Goal: Task Accomplishment & Management: Use online tool/utility

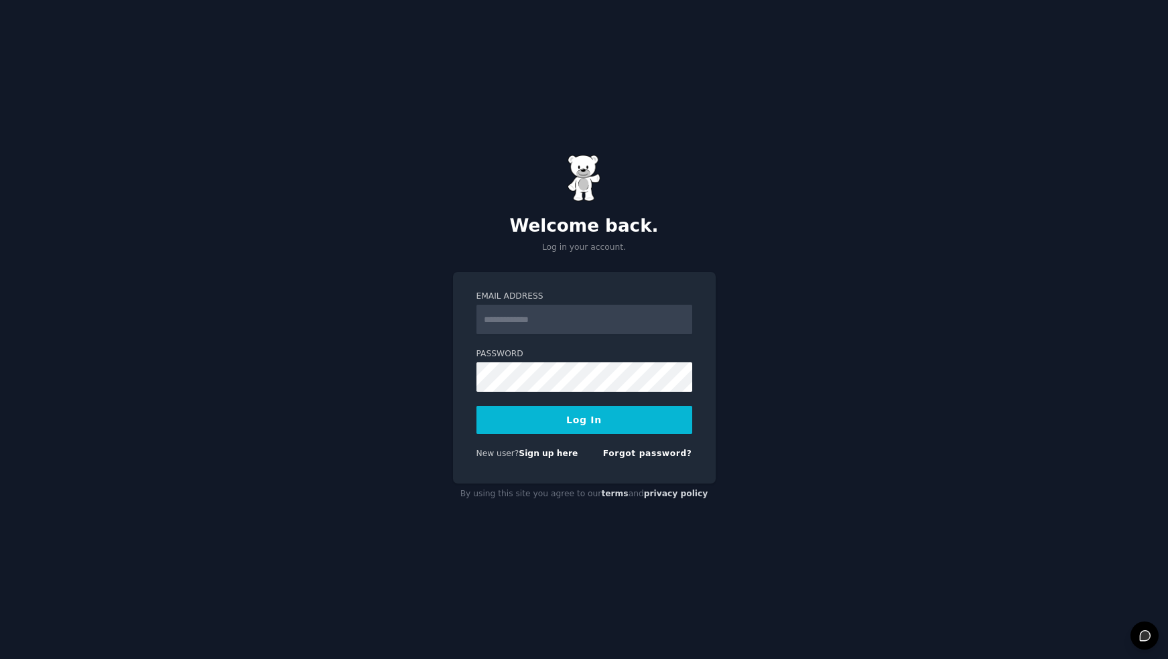
click at [545, 324] on input "Email Address" at bounding box center [584, 319] width 216 height 29
type input "**********"
click at [476, 406] on button "Log In" at bounding box center [584, 420] width 216 height 28
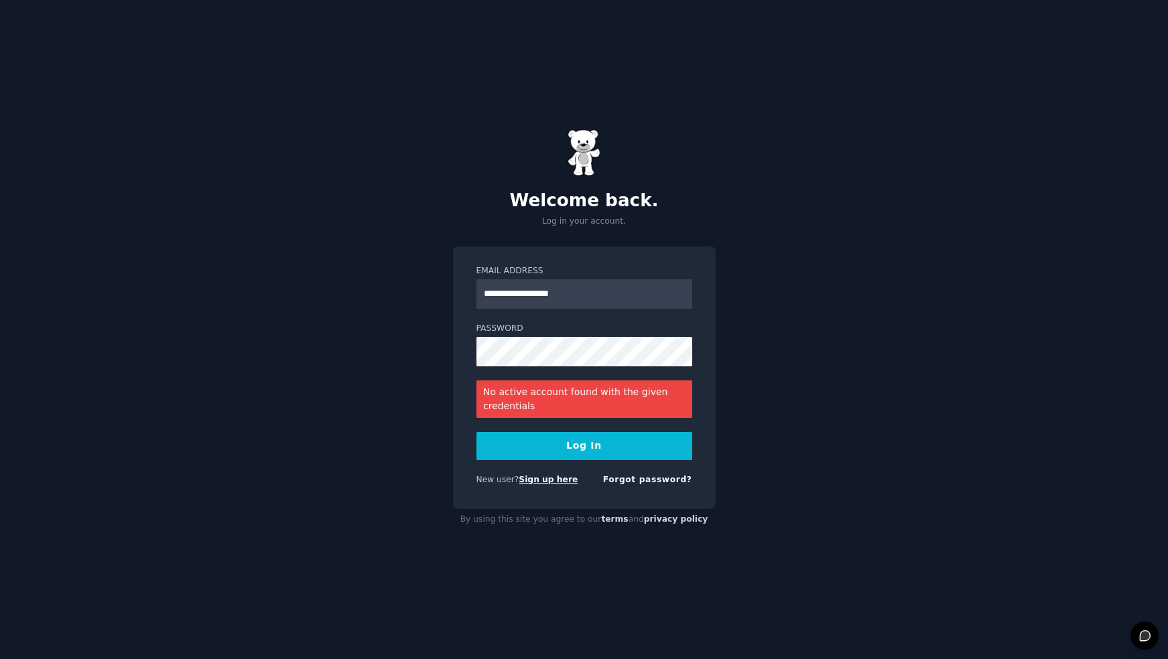
click at [534, 482] on link "Sign up here" at bounding box center [548, 479] width 59 height 9
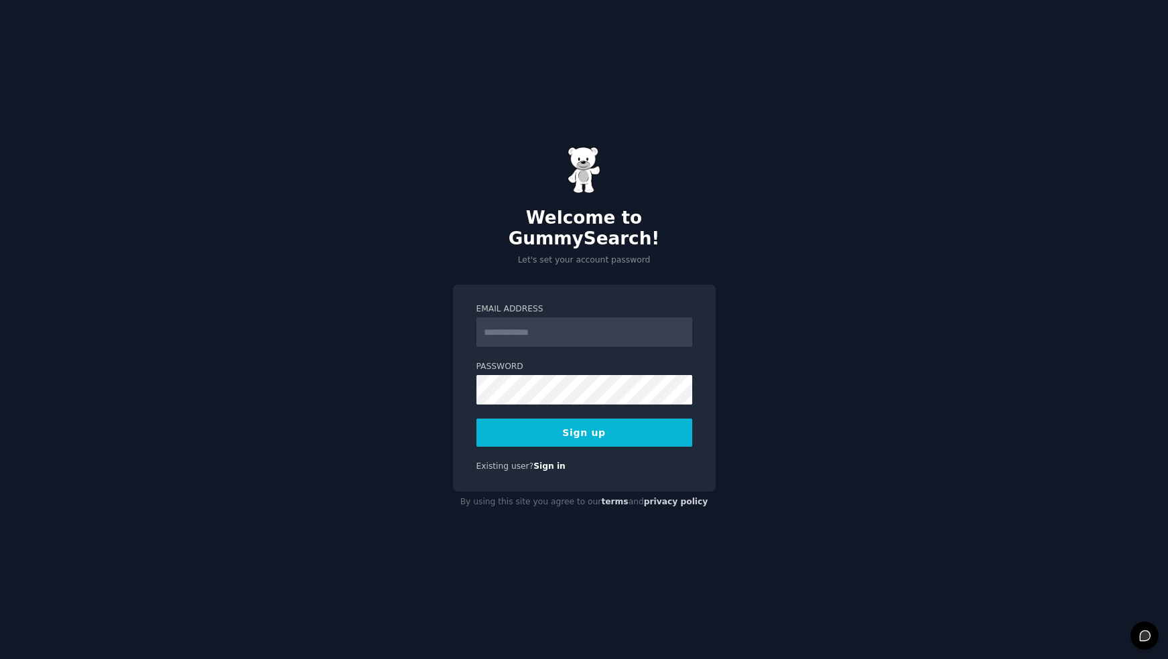
click at [564, 324] on input "Email Address" at bounding box center [584, 332] width 216 height 29
type input "**********"
click at [577, 422] on button "Sign up" at bounding box center [584, 433] width 216 height 28
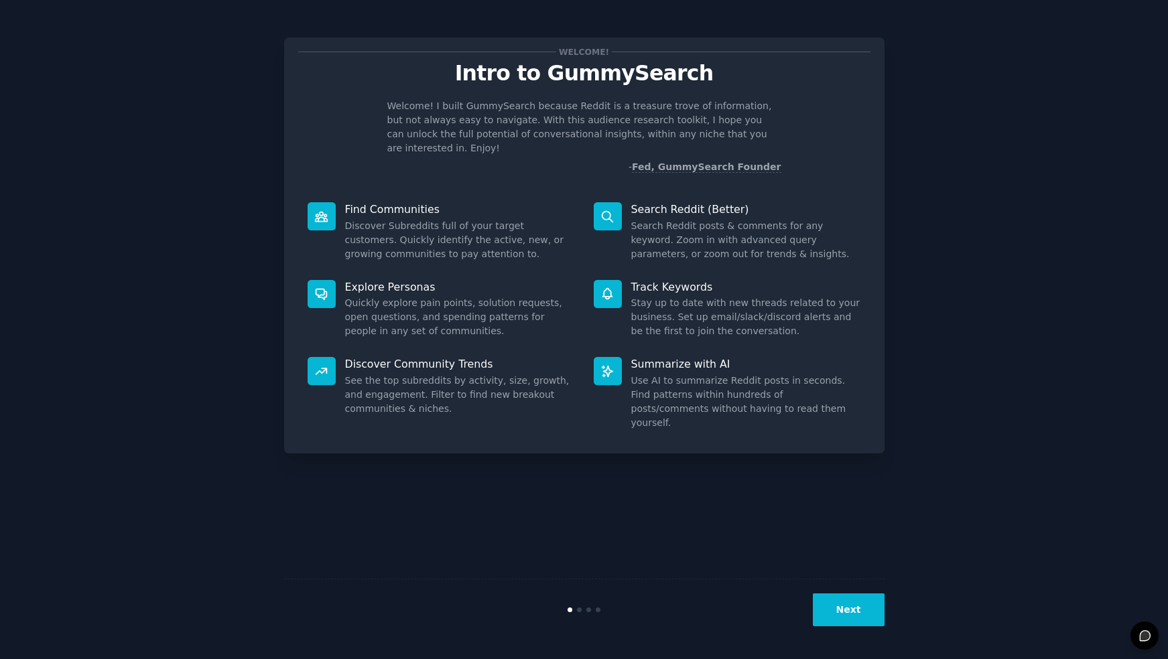
click at [708, 374] on dd "Use AI to summarize Reddit posts in seconds. Find patterns within hundreds of p…" at bounding box center [746, 402] width 230 height 56
click at [601, 364] on icon at bounding box center [607, 371] width 14 height 14
click at [861, 612] on button "Next" at bounding box center [849, 610] width 72 height 33
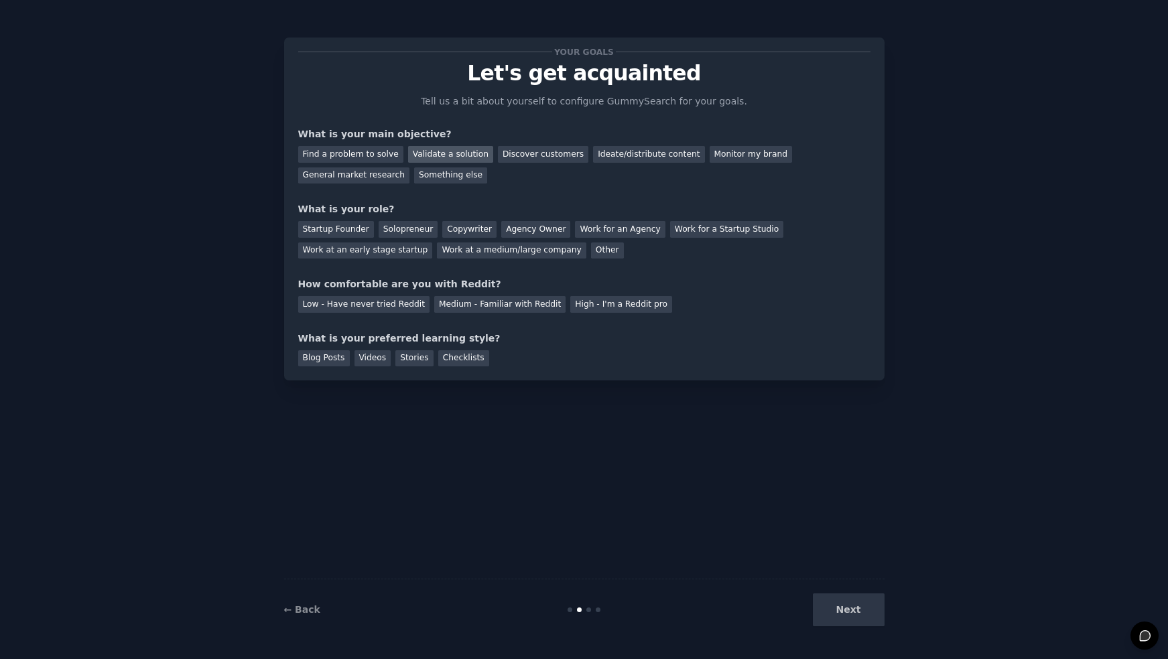
click at [430, 150] on div "Validate a solution" at bounding box center [450, 154] width 85 height 17
click at [524, 165] on div "Find a problem to solve Validate a solution Discover customers Ideate/distribut…" at bounding box center [584, 162] width 572 height 42
click at [542, 151] on div "Discover customers" at bounding box center [543, 154] width 90 height 17
click at [456, 147] on div "Validate a solution" at bounding box center [450, 154] width 85 height 17
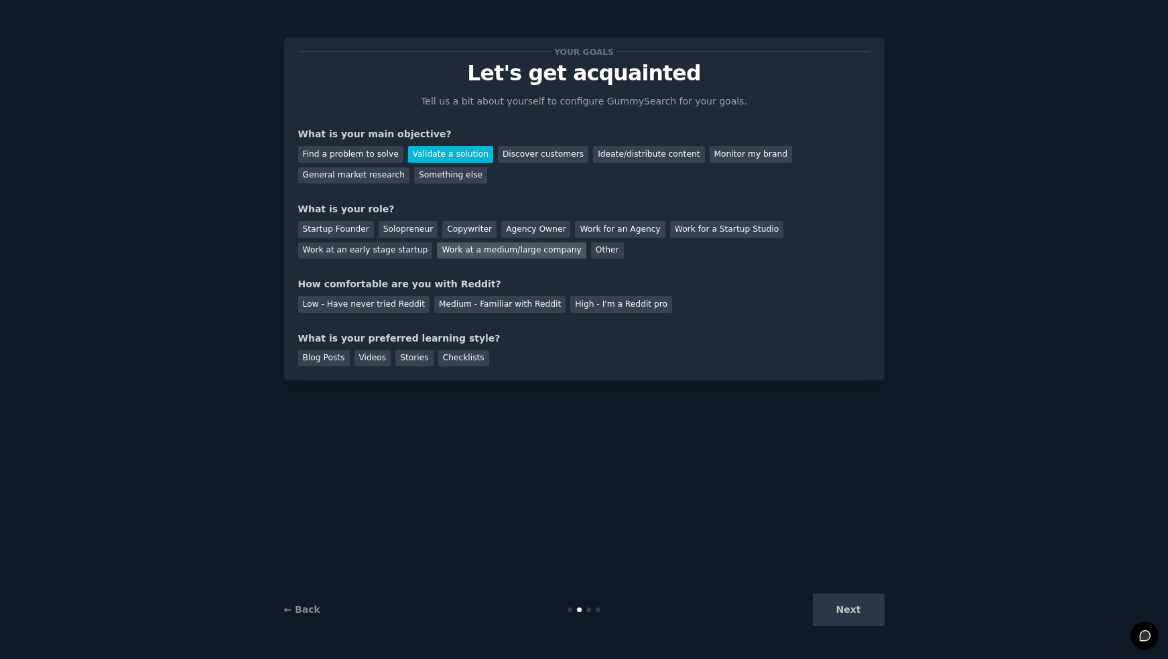
click at [523, 249] on div "Work at a medium/large company" at bounding box center [511, 251] width 149 height 17
click at [468, 305] on div "Medium - Familiar with Reddit" at bounding box center [499, 304] width 131 height 17
click at [378, 358] on div "Videos" at bounding box center [372, 358] width 37 height 17
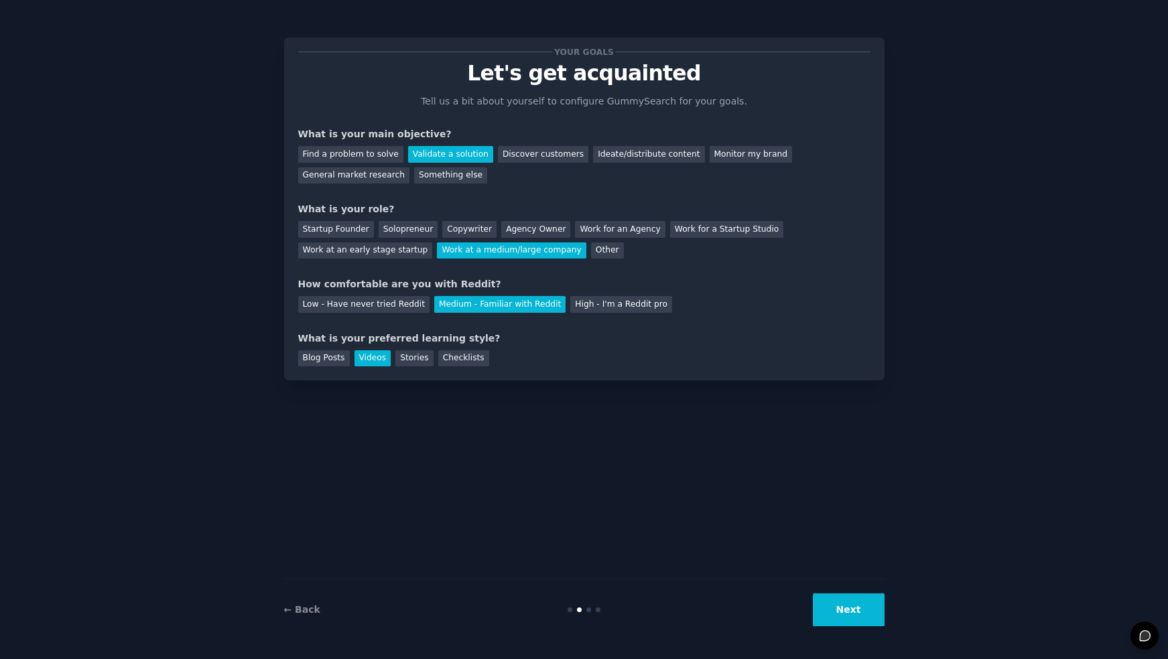
click at [864, 604] on button "Next" at bounding box center [849, 610] width 72 height 33
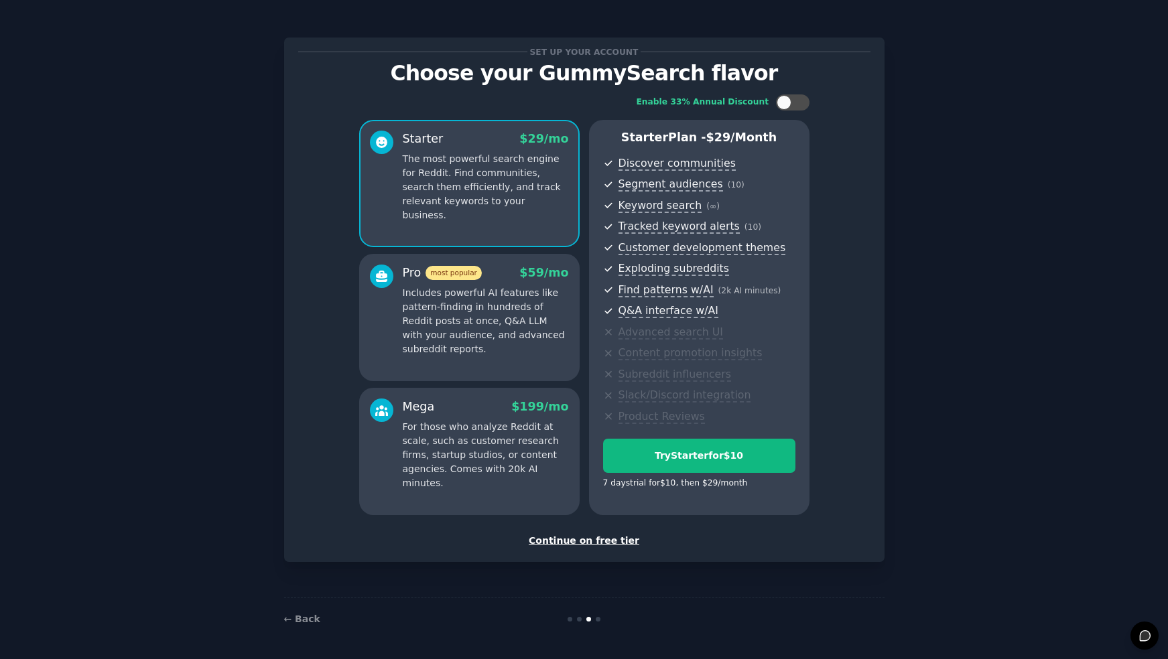
click at [603, 541] on div "Continue on free tier" at bounding box center [584, 541] width 572 height 14
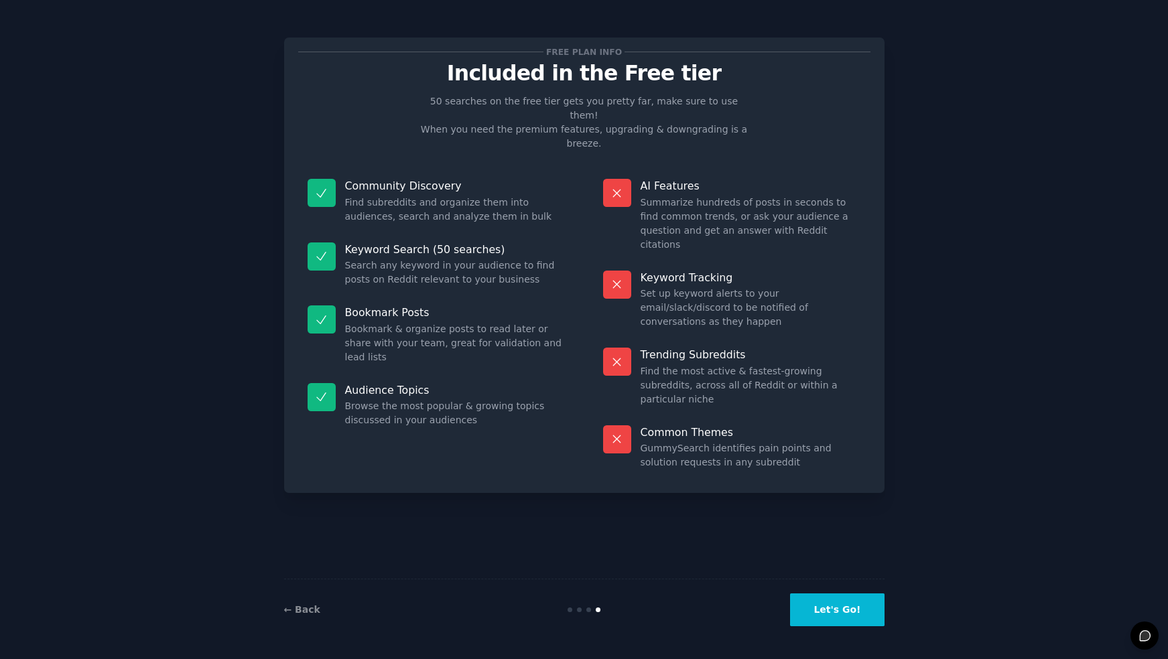
click at [318, 186] on icon at bounding box center [321, 193] width 14 height 14
click at [856, 610] on button "Let's Go!" at bounding box center [837, 610] width 94 height 33
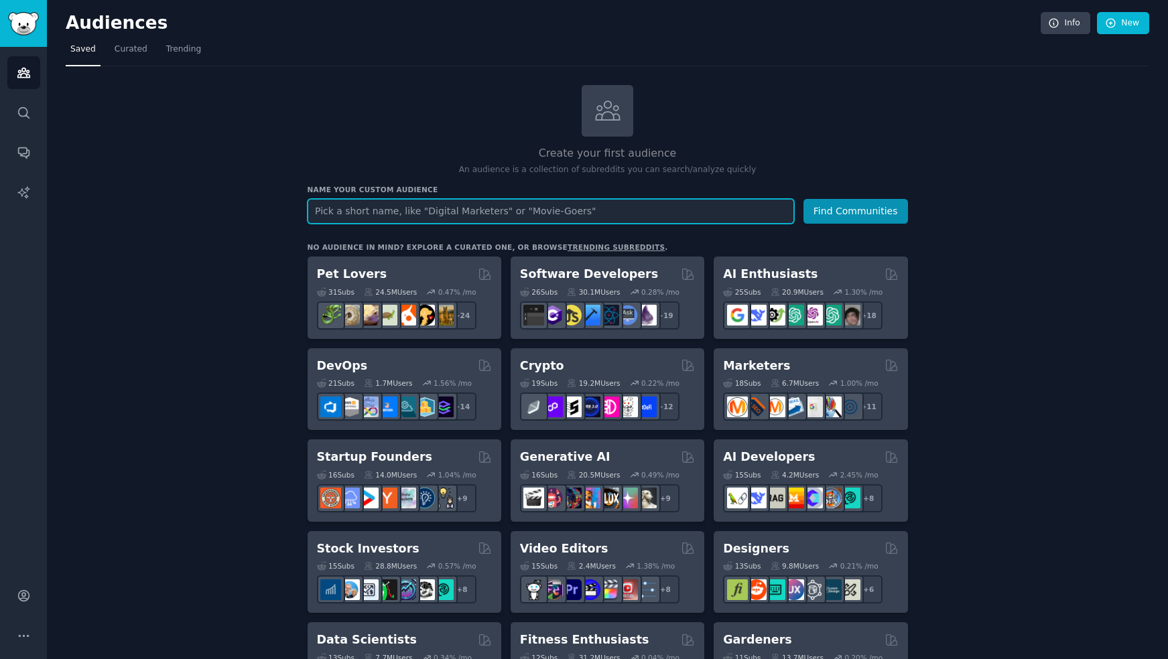
click at [454, 220] on input "text" at bounding box center [551, 211] width 486 height 25
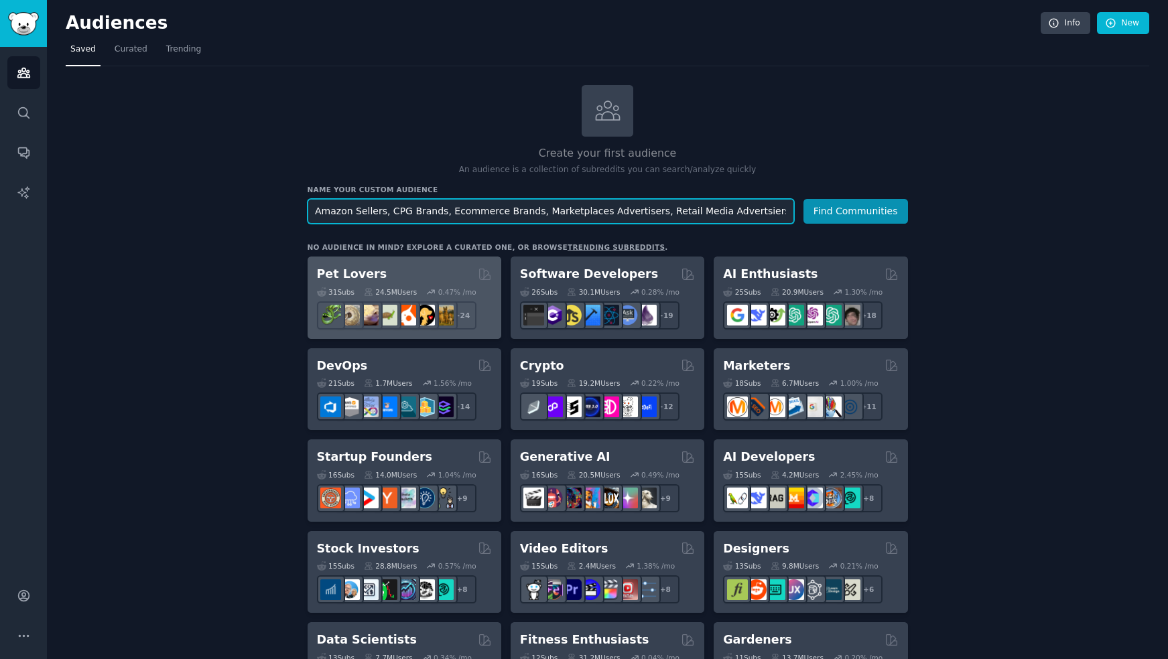
type input "Amazon Sellers, CPG Brands, Ecommerce Brands, Marketplaces Advertisers, Retail …"
click at [803, 199] on button "Find Communities" at bounding box center [855, 211] width 105 height 25
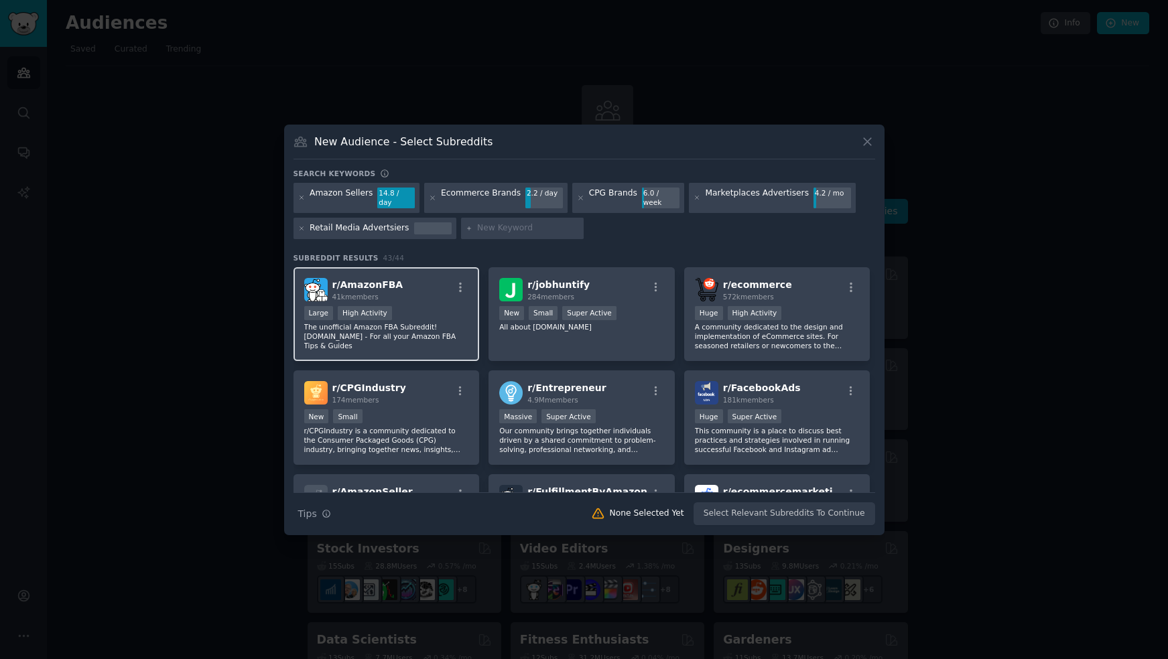
click at [435, 283] on div "r/ AmazonFBA 41k members" at bounding box center [386, 289] width 165 height 23
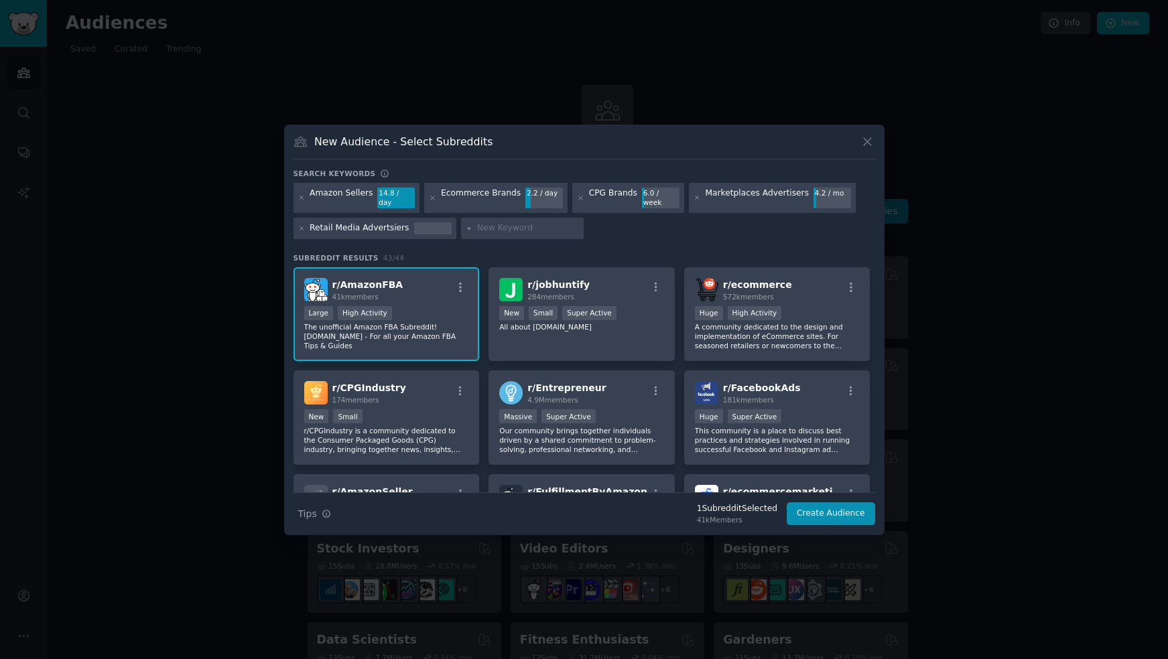
scroll to position [33, 0]
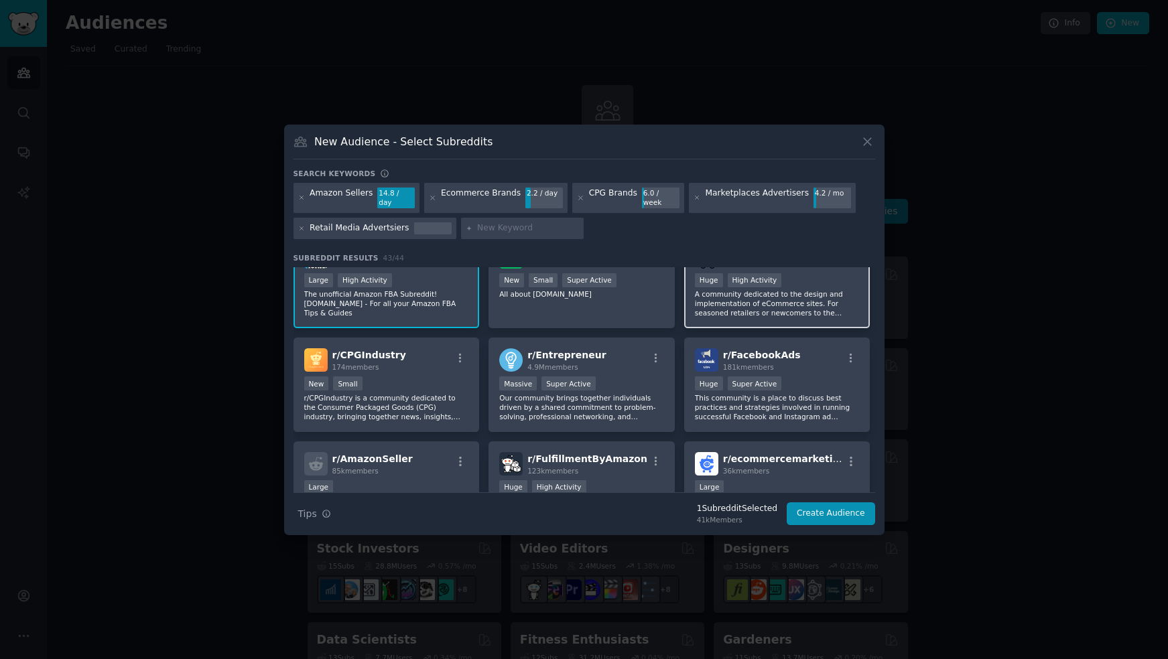
click at [791, 275] on div ">= 80th percentile for submissions / day Huge High Activity" at bounding box center [777, 281] width 165 height 17
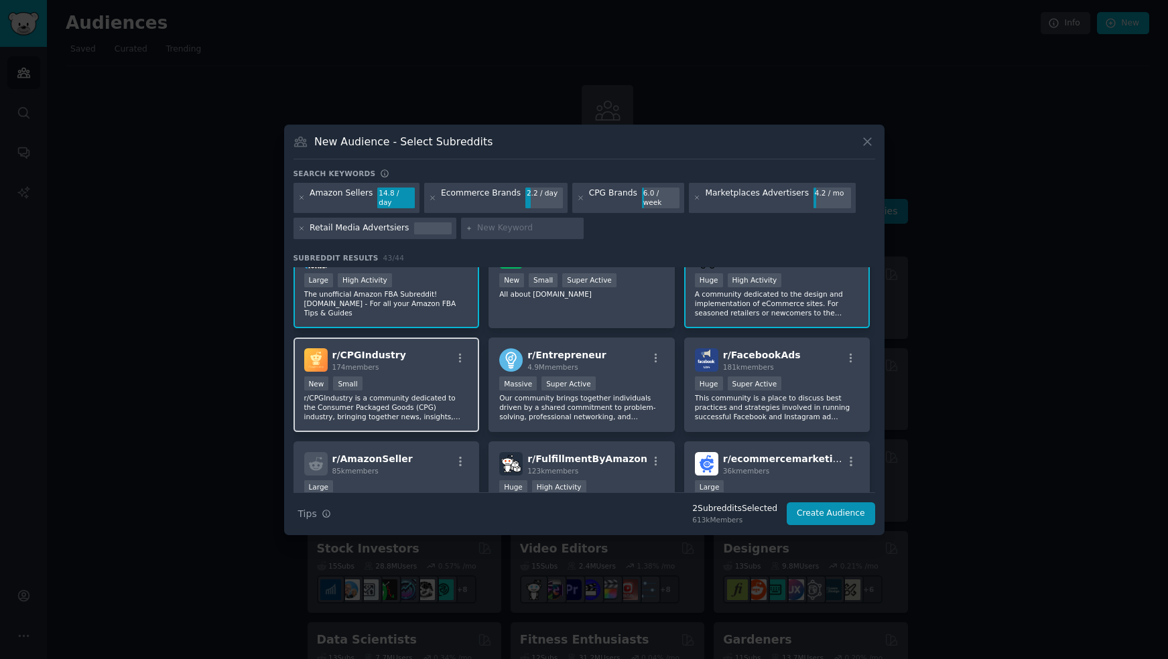
click at [416, 395] on p "r/CPGIndustry is a community dedicated to the Consumer Packaged Goods (CPG) ind…" at bounding box center [386, 407] width 165 height 28
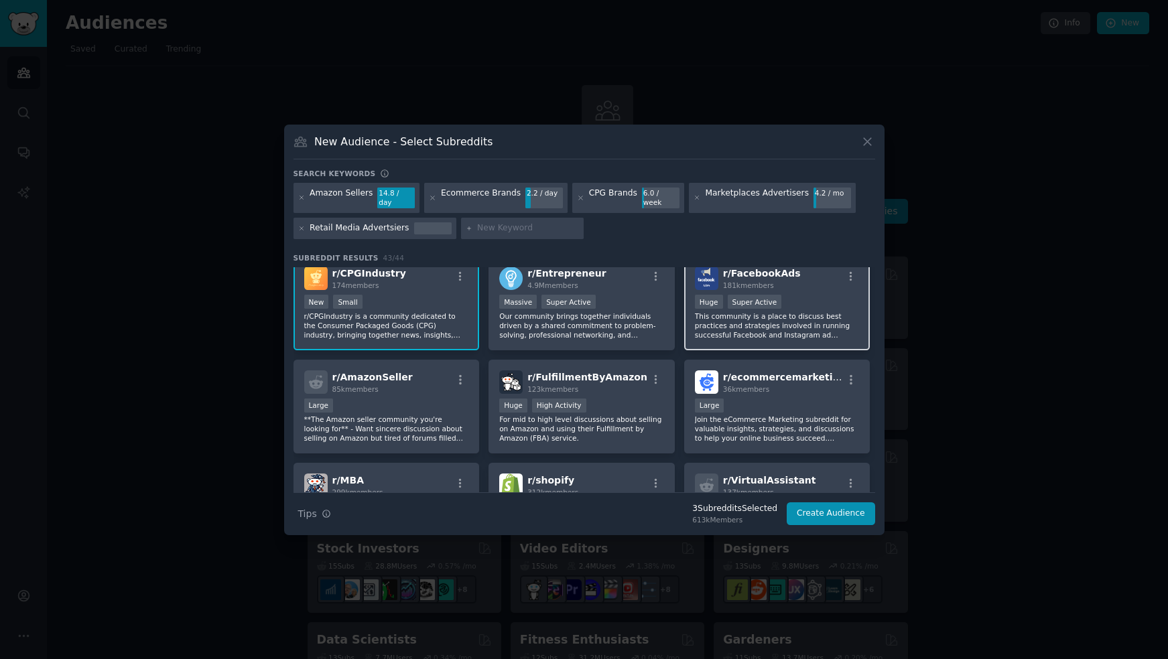
scroll to position [132, 0]
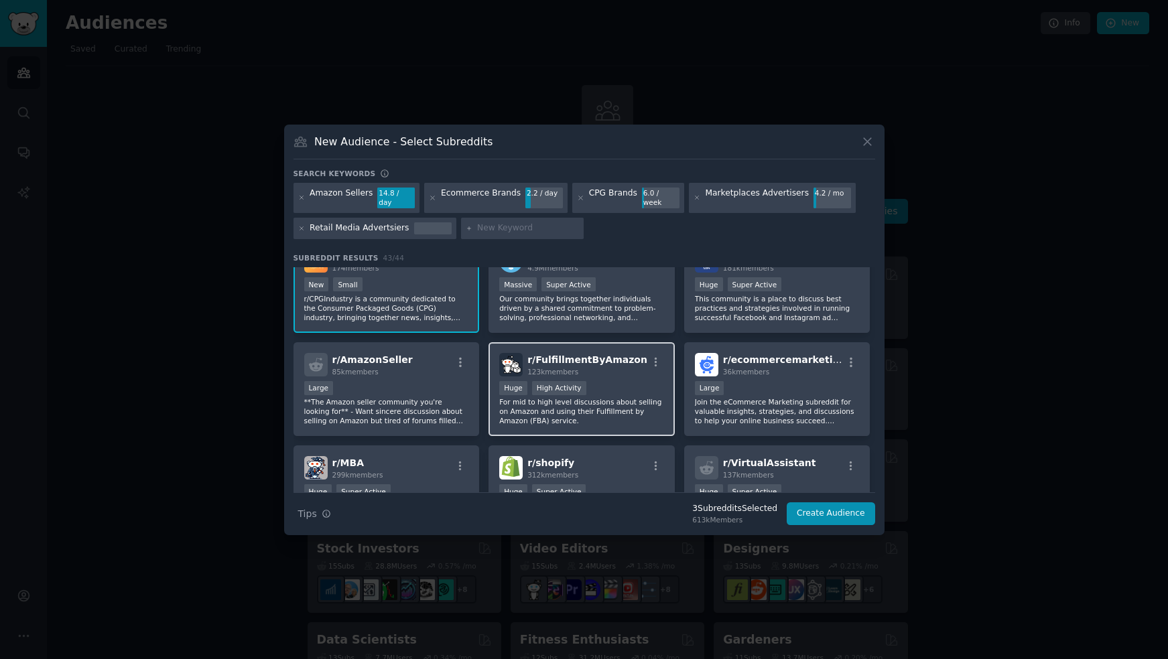
click at [590, 383] on div "Huge High Activity" at bounding box center [581, 389] width 165 height 17
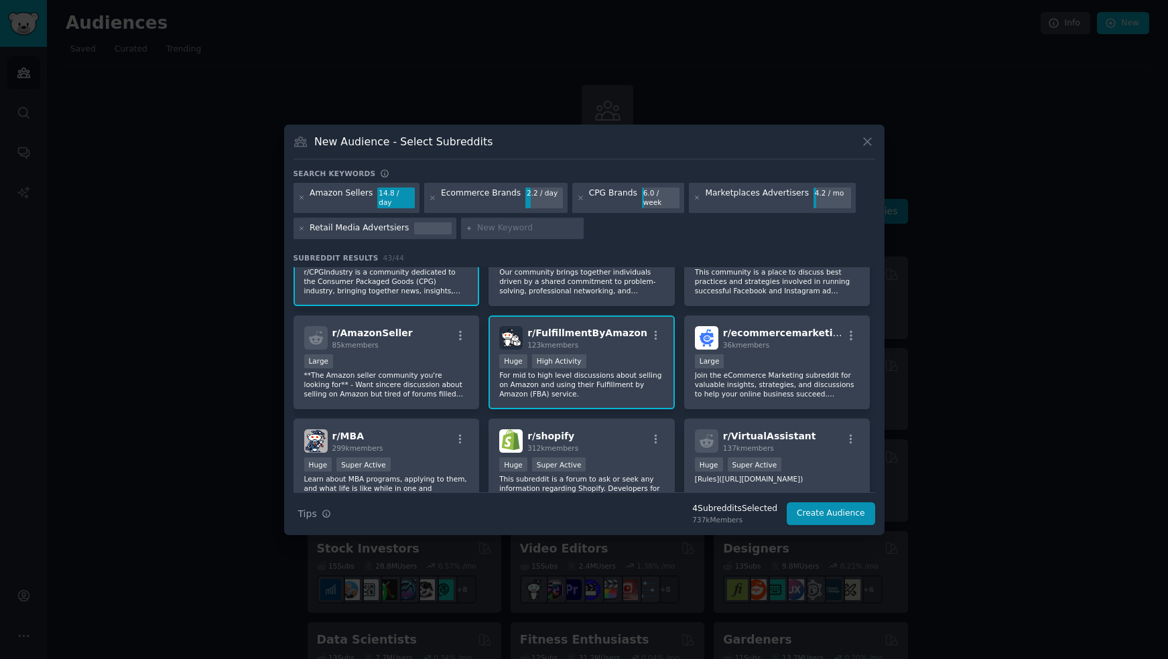
scroll to position [166, 0]
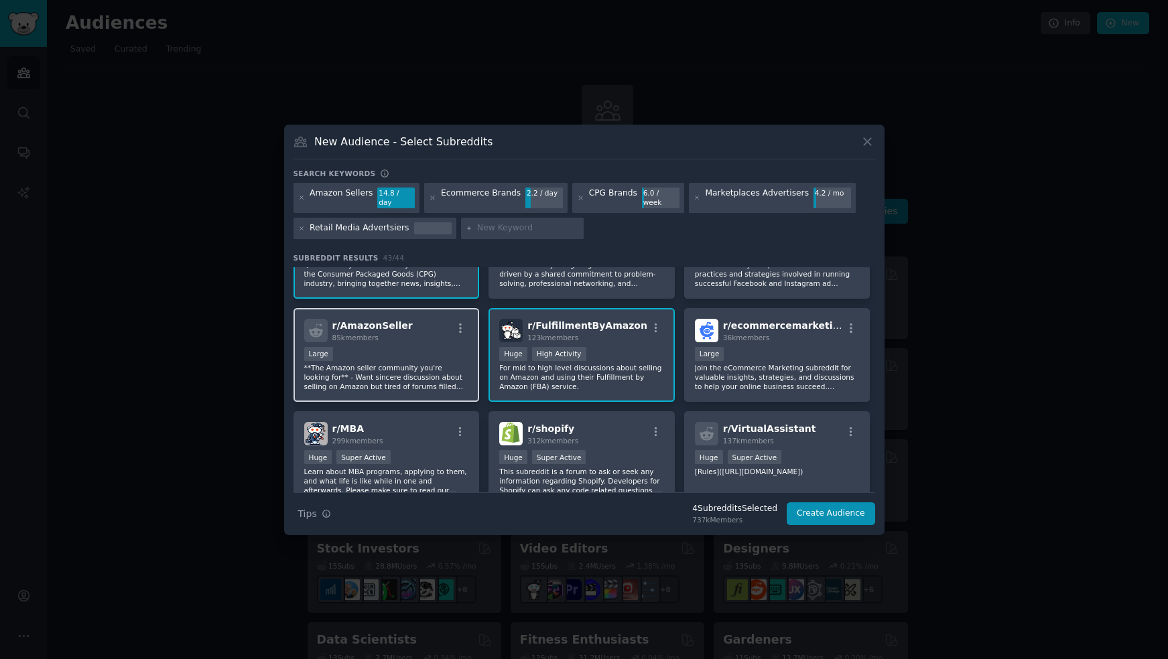
click at [424, 363] on p "**The Amazon seller community you're looking for** - Want sincere discussion ab…" at bounding box center [386, 377] width 165 height 28
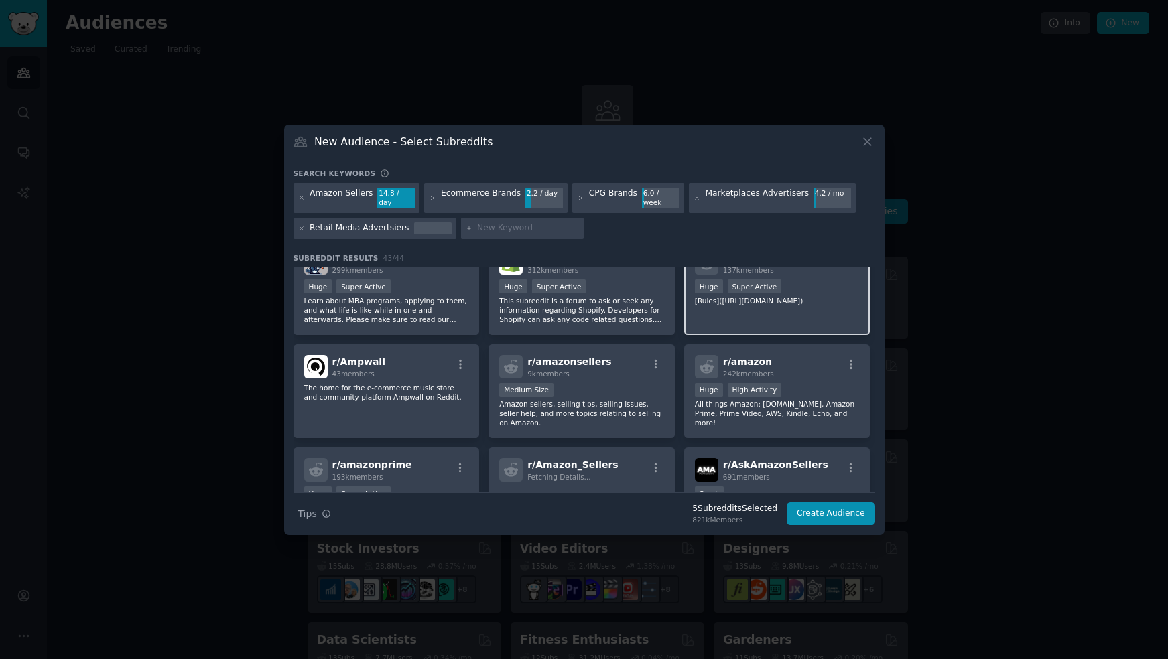
scroll to position [339, 0]
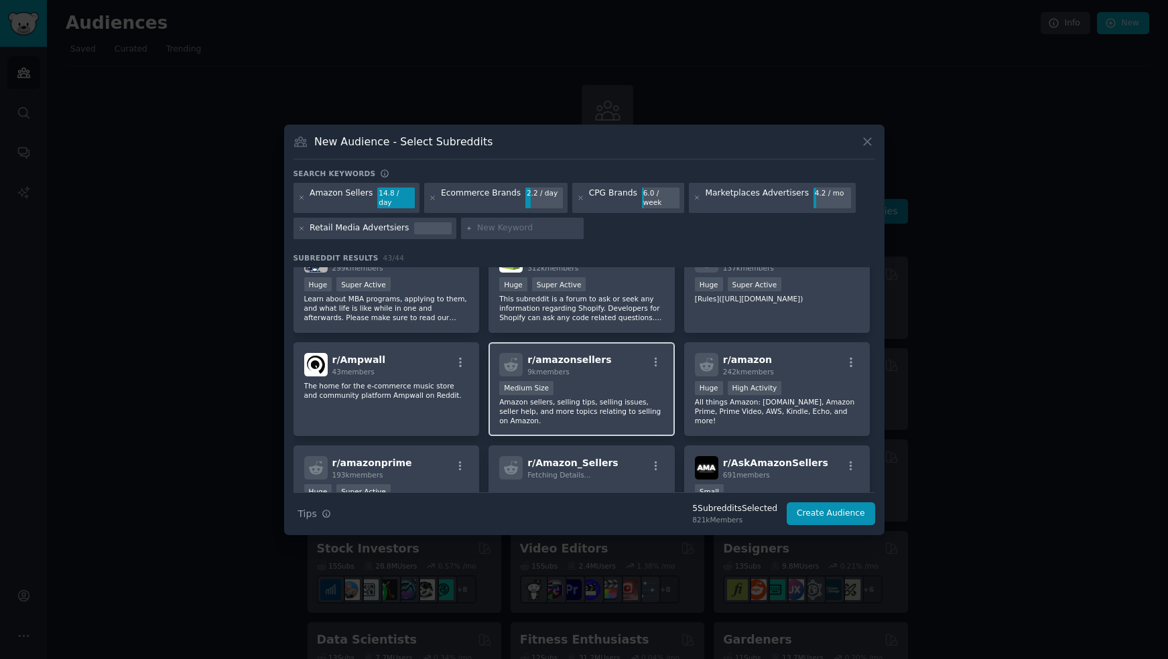
click at [591, 410] on p "Amazon sellers, selling tips, selling issues, seller help, and more topics rela…" at bounding box center [581, 411] width 165 height 28
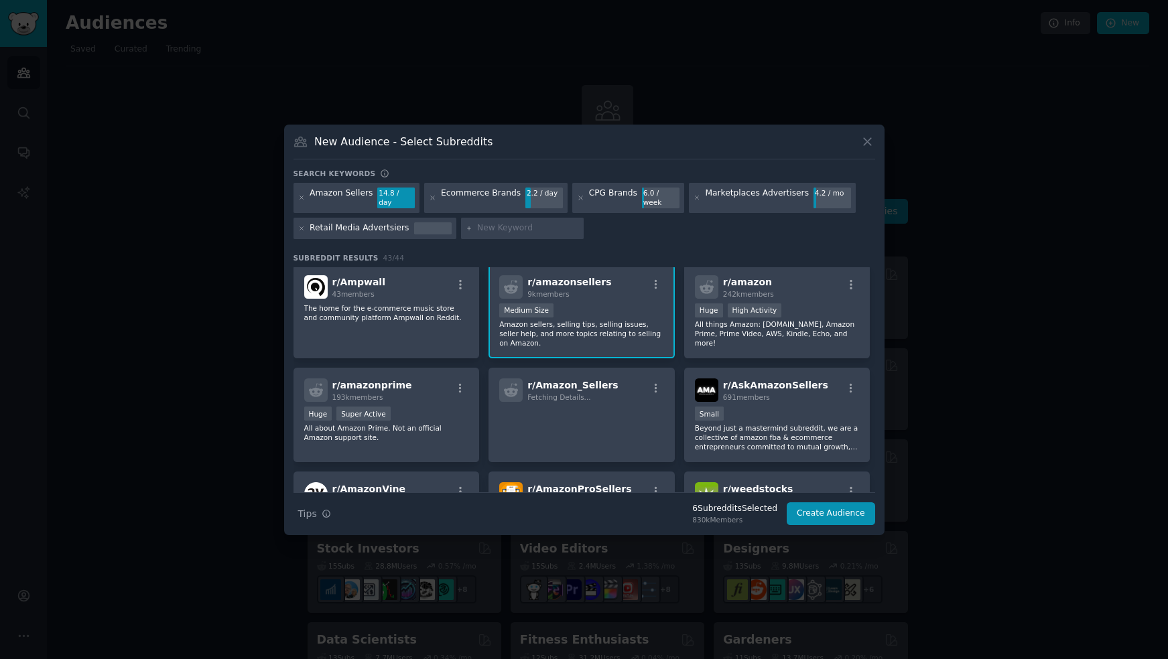
scroll to position [428, 0]
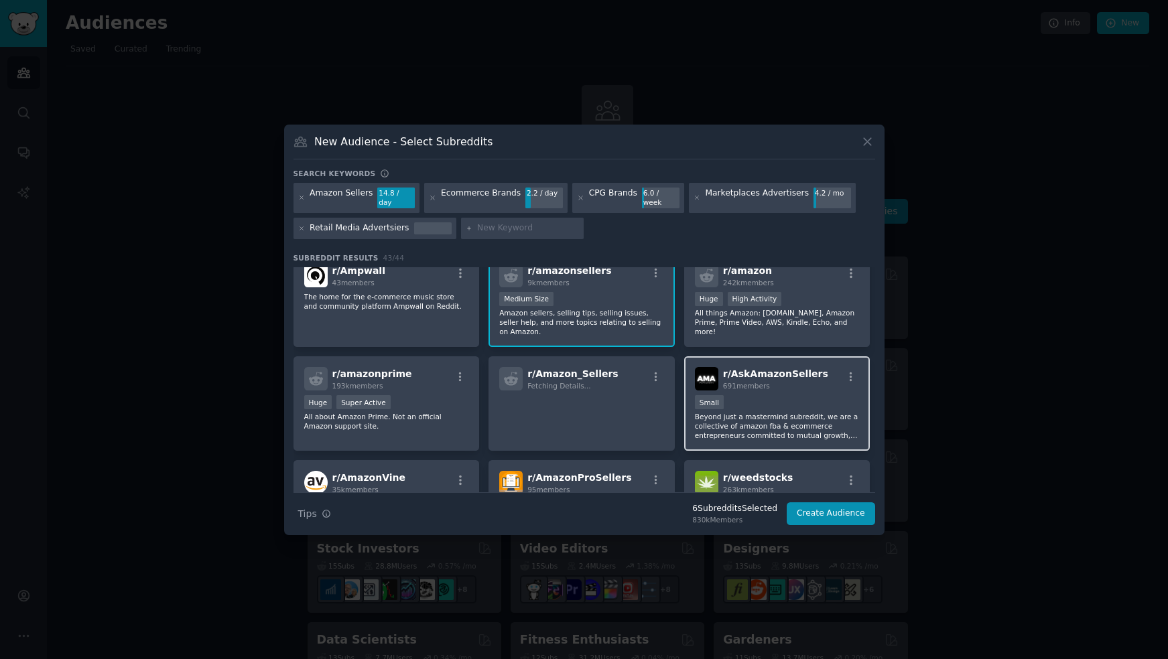
click at [754, 402] on div "100 - 1000 members Small" at bounding box center [777, 403] width 165 height 17
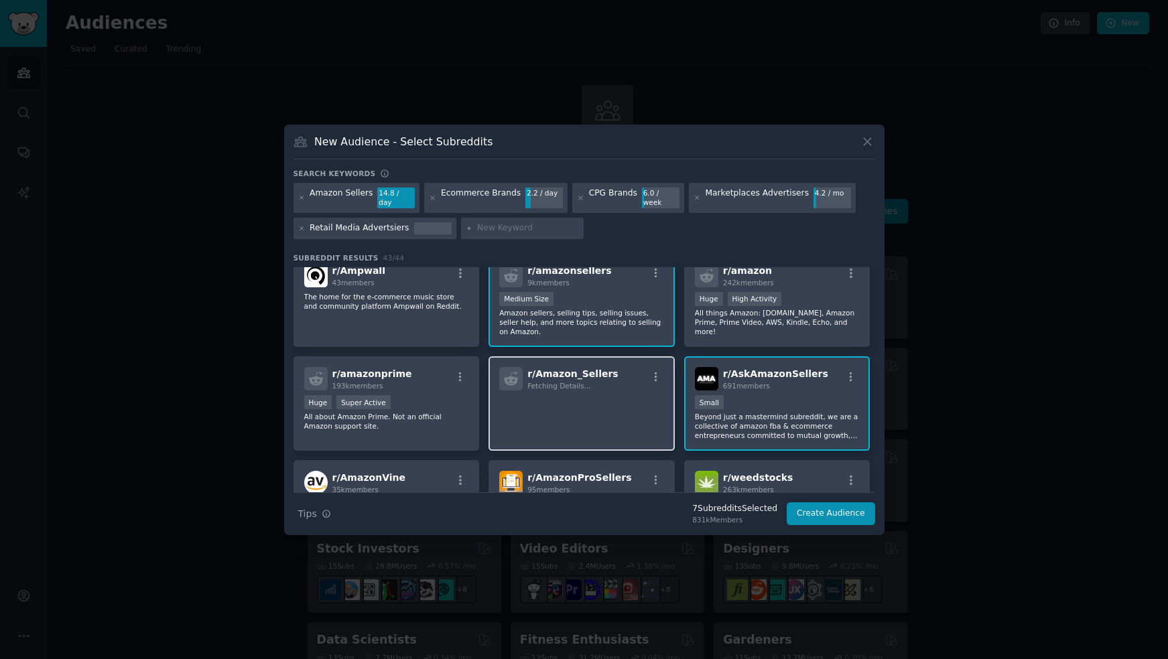
click at [563, 410] on p at bounding box center [581, 409] width 165 height 28
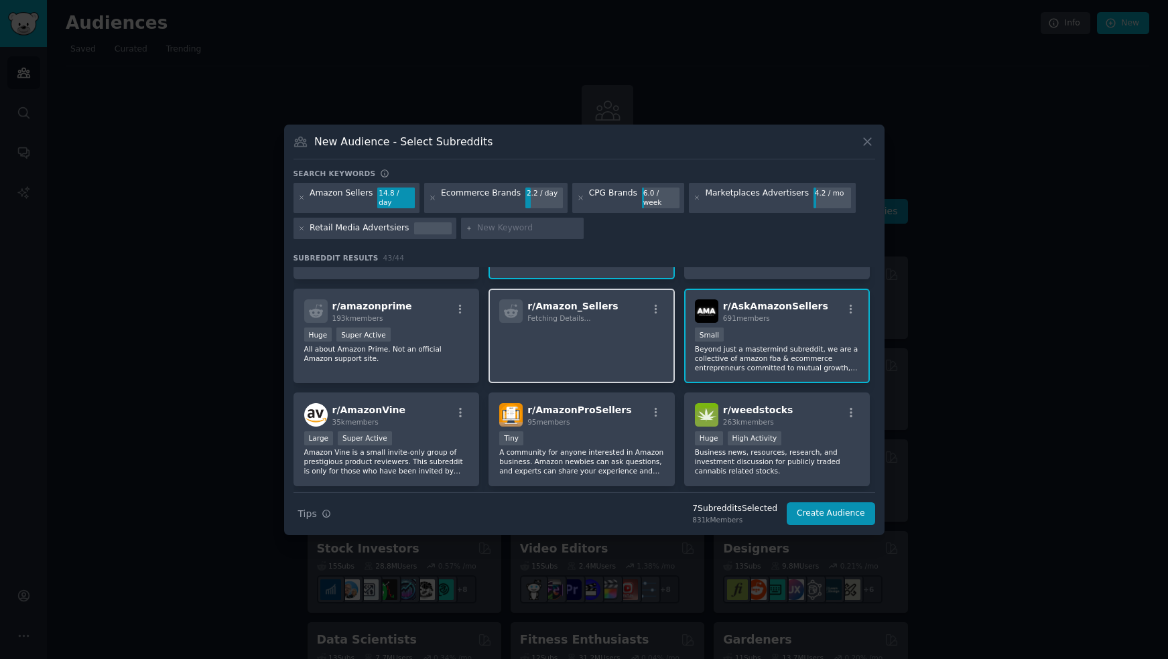
scroll to position [504, 0]
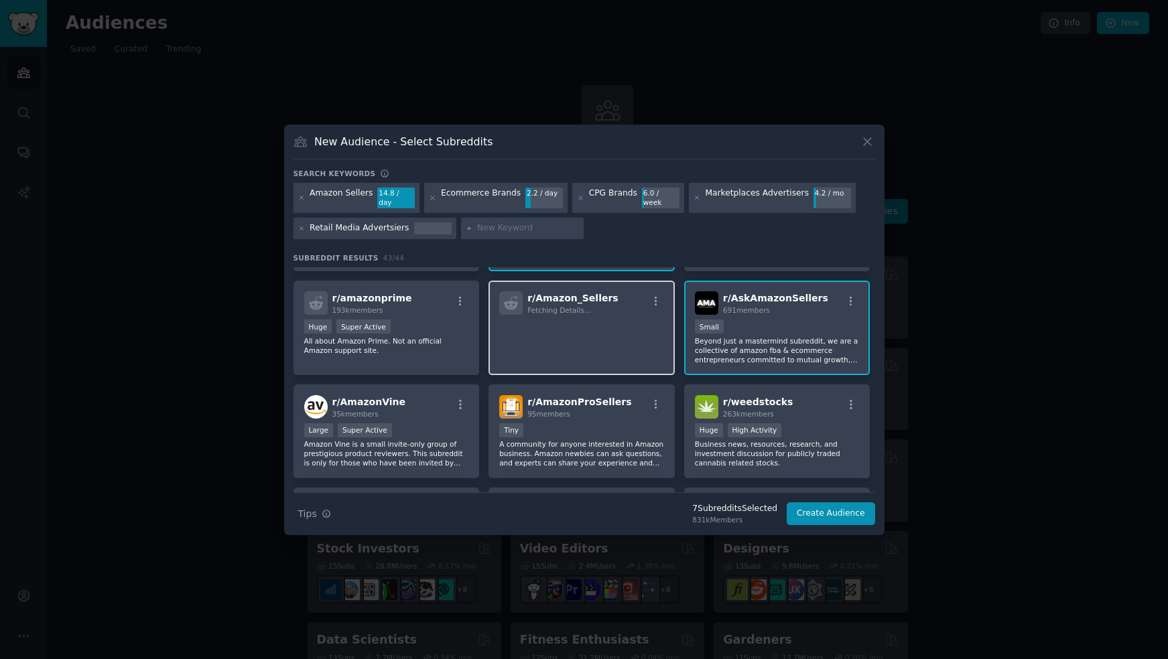
click at [563, 410] on span "95 members" at bounding box center [548, 414] width 42 height 8
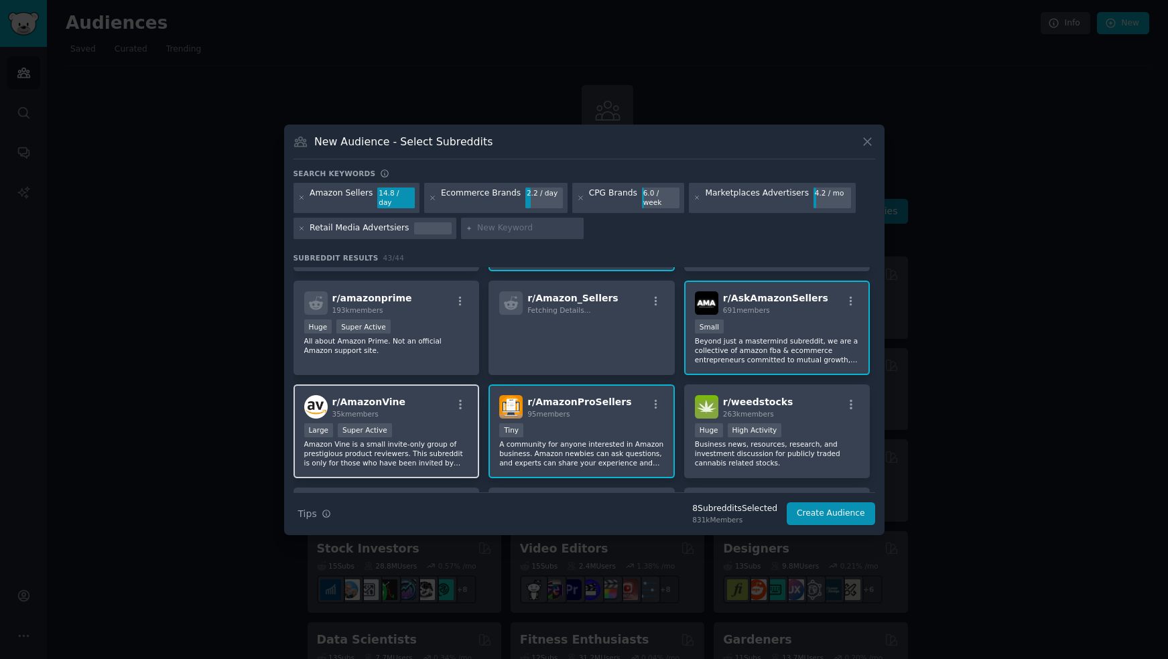
click at [389, 439] on p "Amazon Vine is a small invite-only group of prestigious product reviewers. This…" at bounding box center [386, 453] width 165 height 28
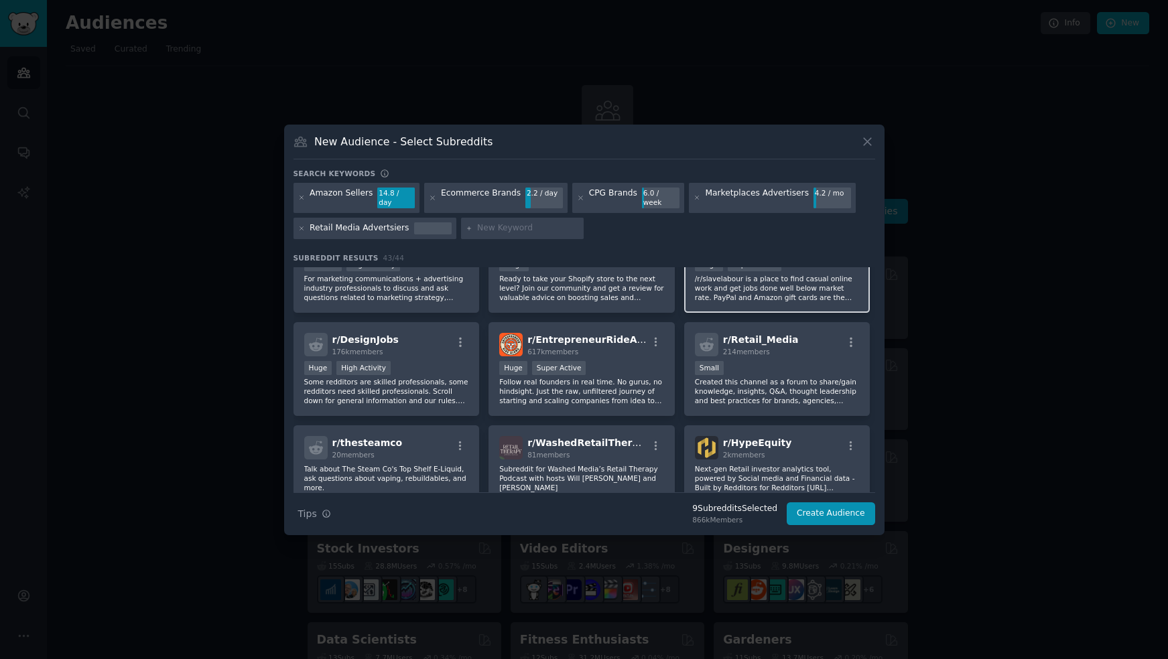
scroll to position [775, 0]
click at [761, 385] on p "Created this channel as a forum to share/gain knowledge, insights, Q&A, thought…" at bounding box center [777, 389] width 165 height 28
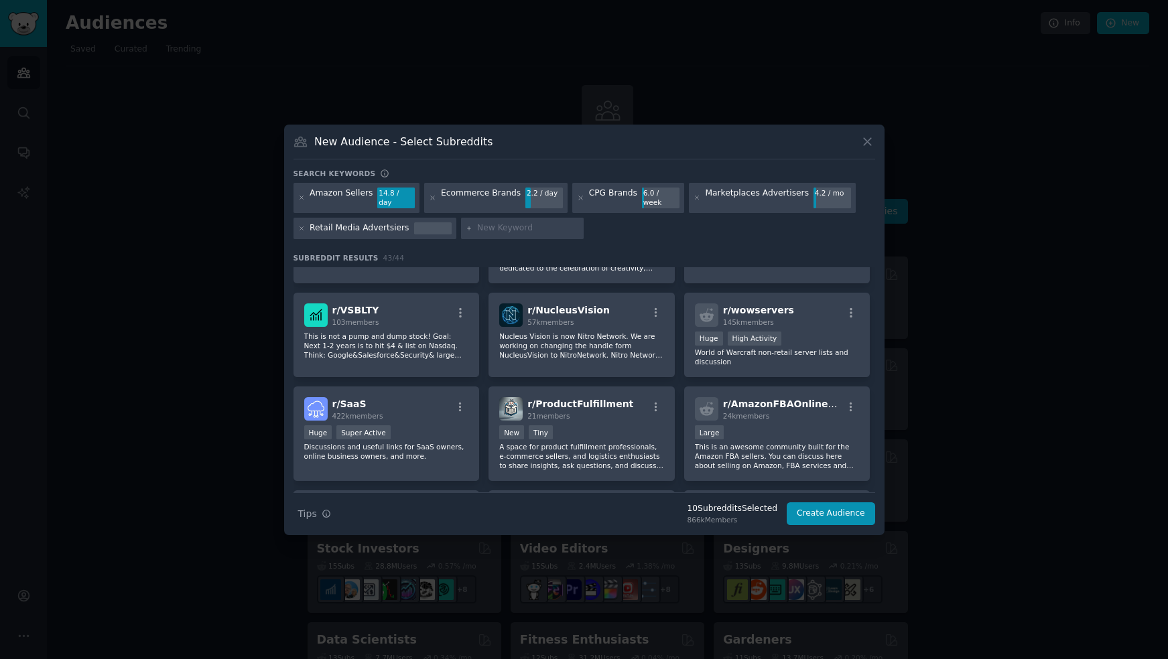
scroll to position [1103, 0]
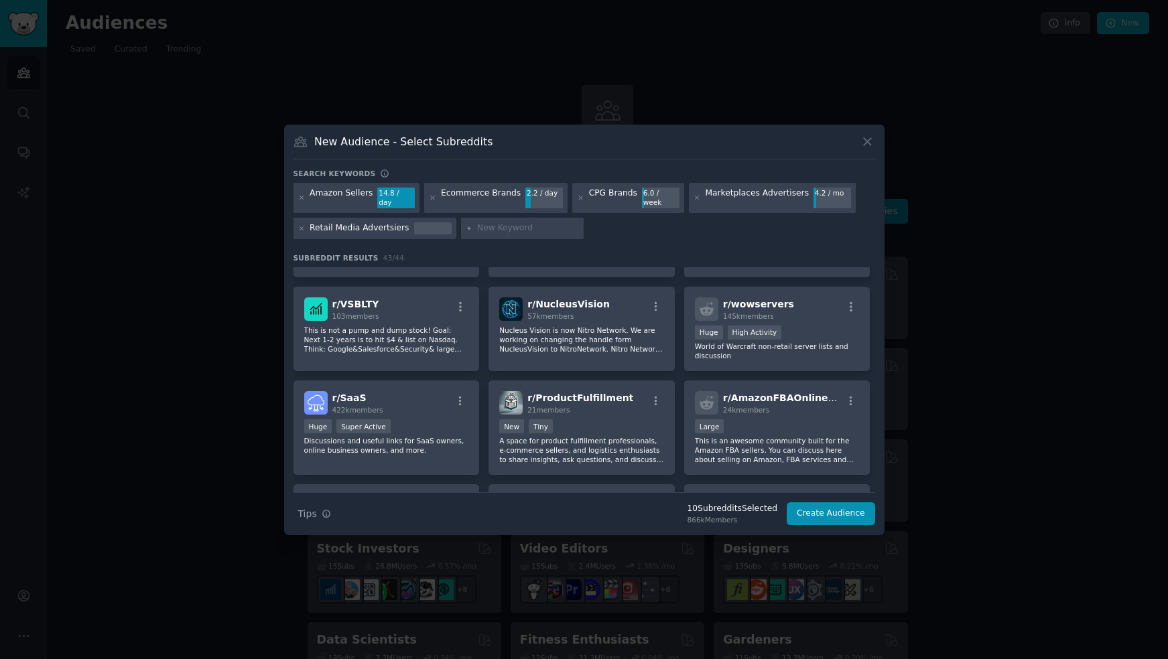
click at [761, 385] on div "r/ AmazonFBAOnlineRetail 24k members Large This is an awesome community built f…" at bounding box center [777, 428] width 186 height 94
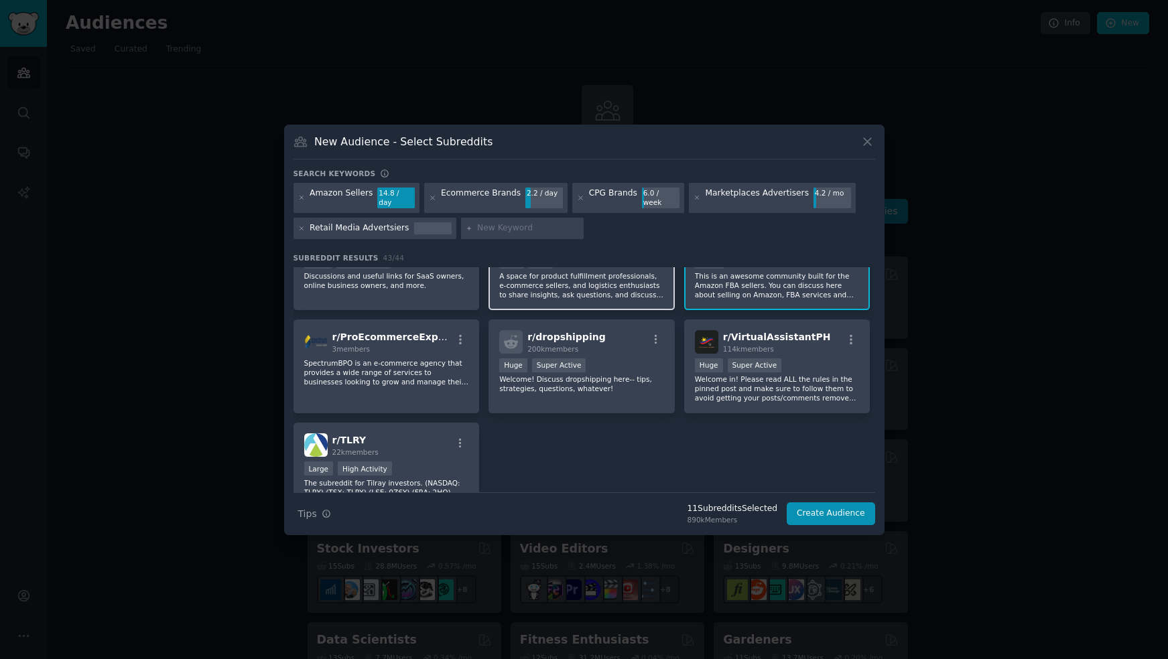
scroll to position [1274, 0]
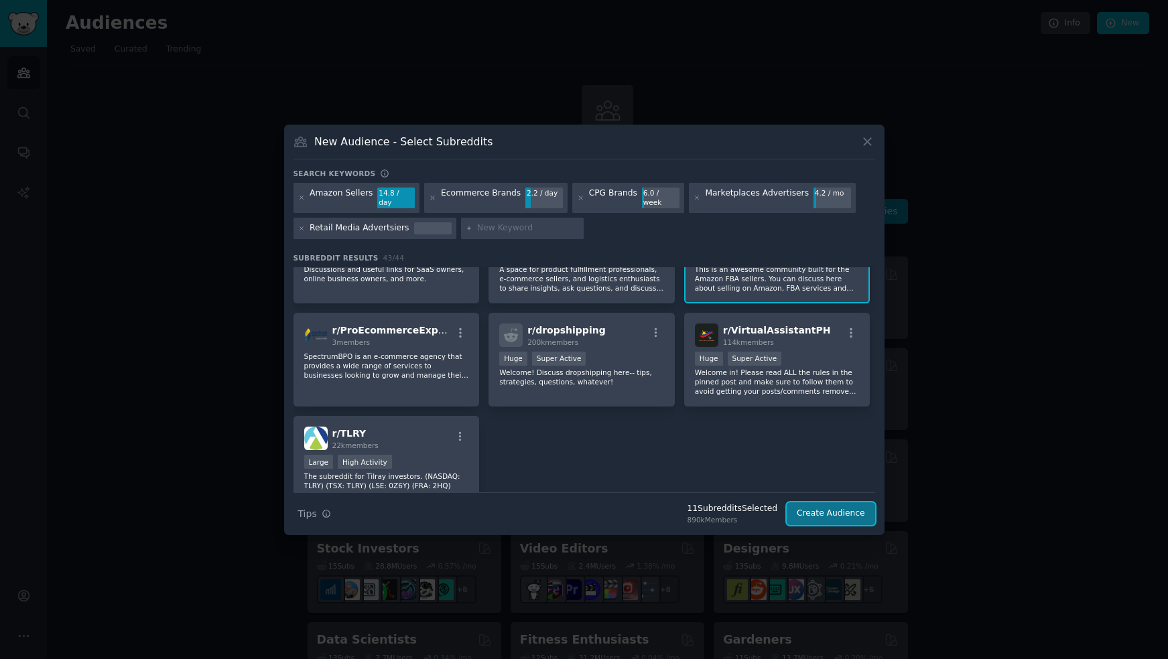
click at [821, 507] on button "Create Audience" at bounding box center [831, 513] width 88 height 23
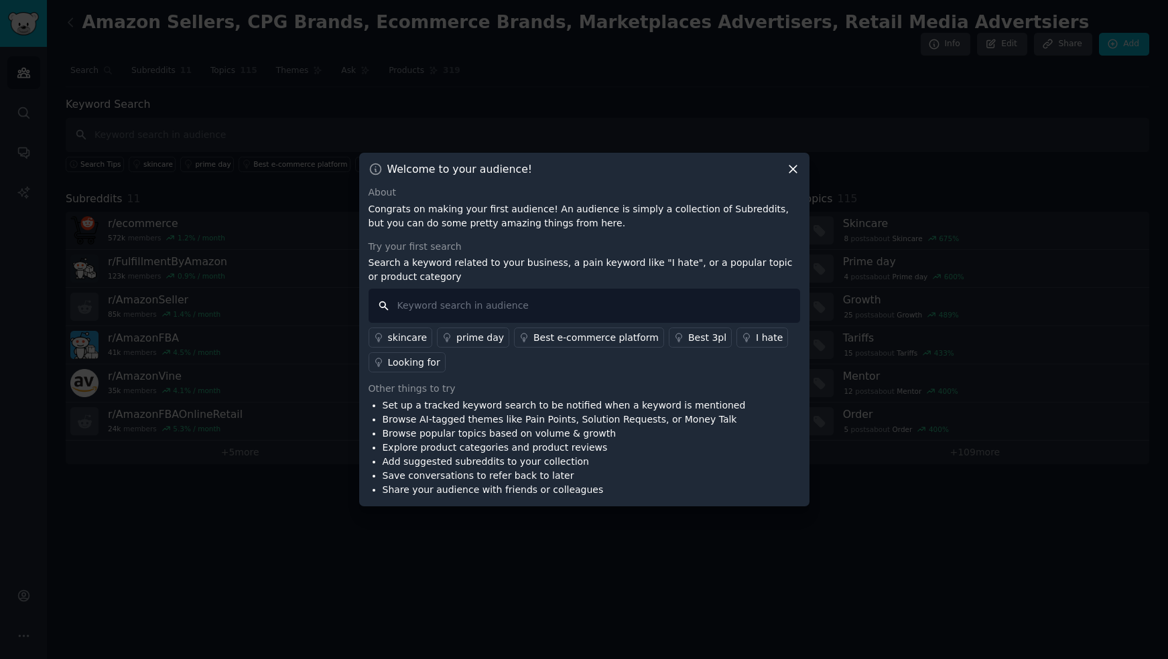
click at [593, 310] on input "text" at bounding box center [583, 306] width 431 height 34
type input "ppc"
